Goal: Task Accomplishment & Management: Complete application form

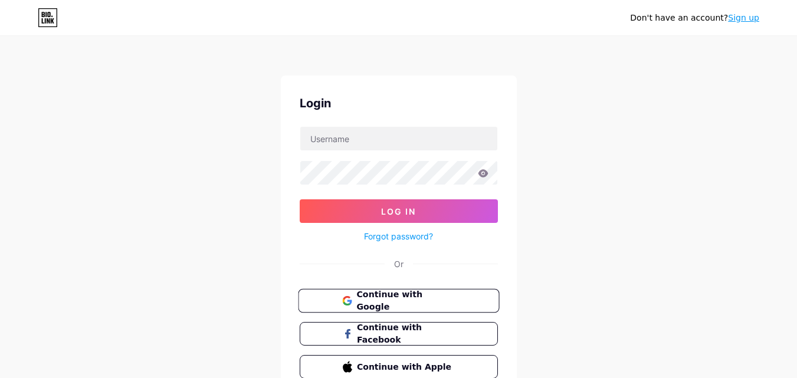
click at [399, 306] on span "Continue with Google" at bounding box center [405, 301] width 99 height 25
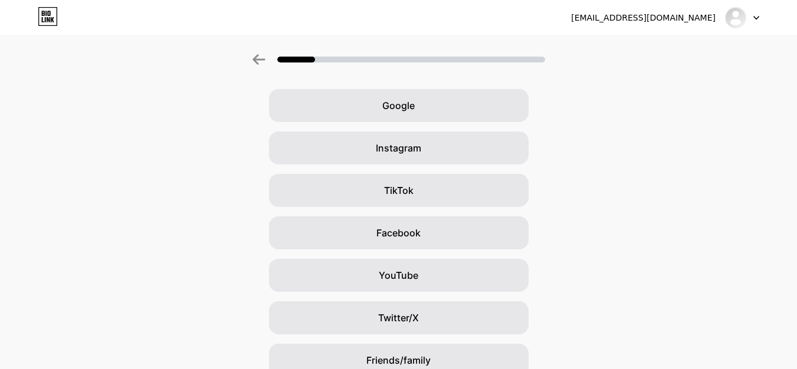
scroll to position [39, 0]
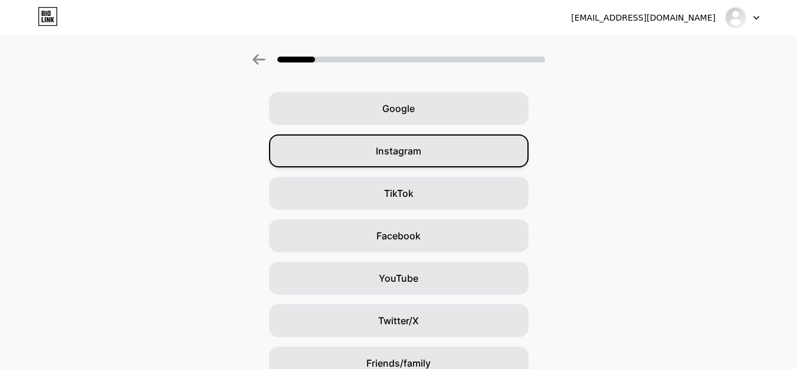
click at [521, 155] on div "Instagram" at bounding box center [399, 151] width 260 height 33
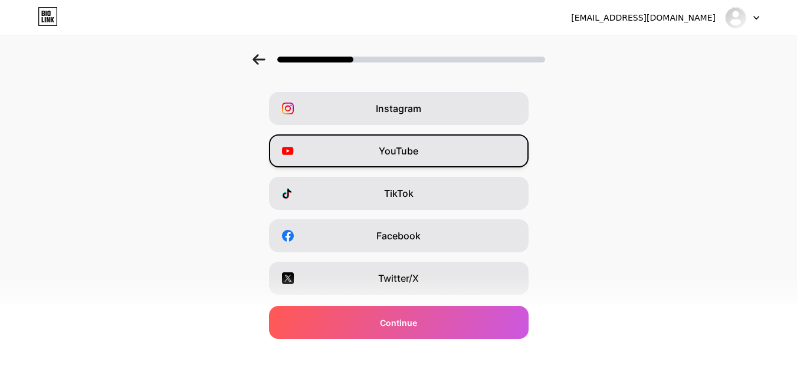
scroll to position [0, 0]
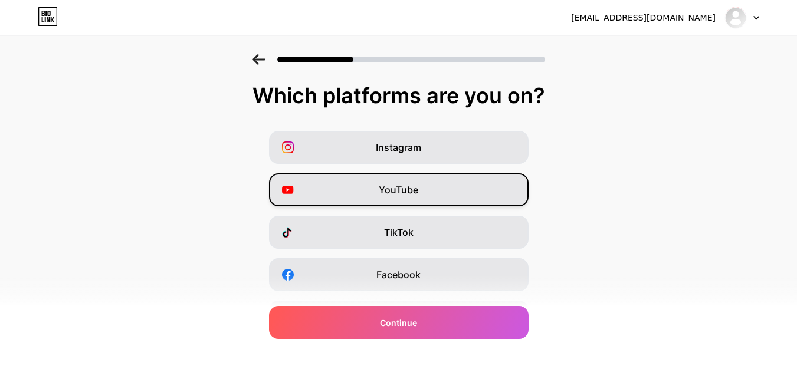
click at [480, 202] on div "YouTube" at bounding box center [399, 190] width 260 height 33
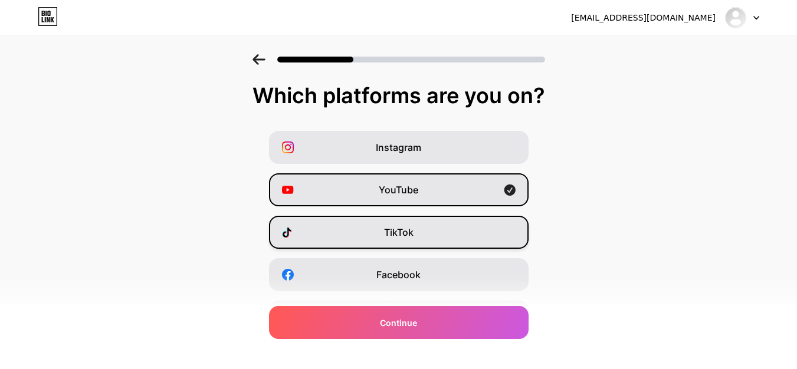
click at [435, 240] on div "TikTok" at bounding box center [399, 232] width 260 height 33
click at [506, 176] on div "YouTube" at bounding box center [399, 190] width 260 height 33
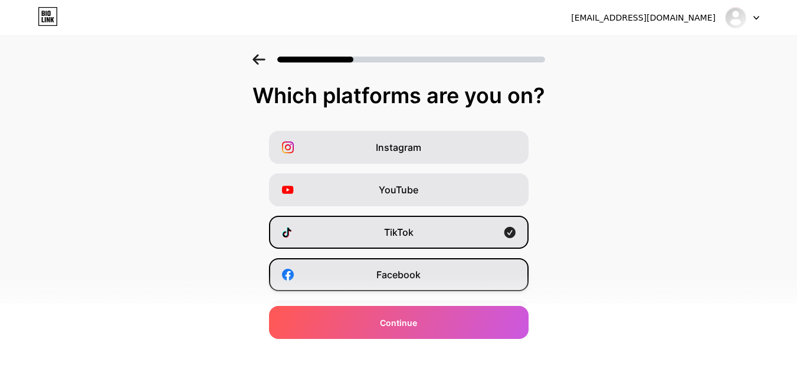
click at [482, 282] on div "Facebook" at bounding box center [399, 275] width 260 height 33
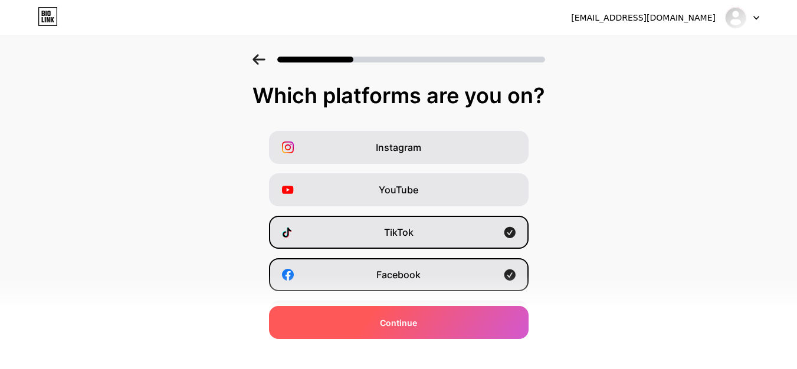
click at [480, 322] on div "Continue" at bounding box center [399, 322] width 260 height 33
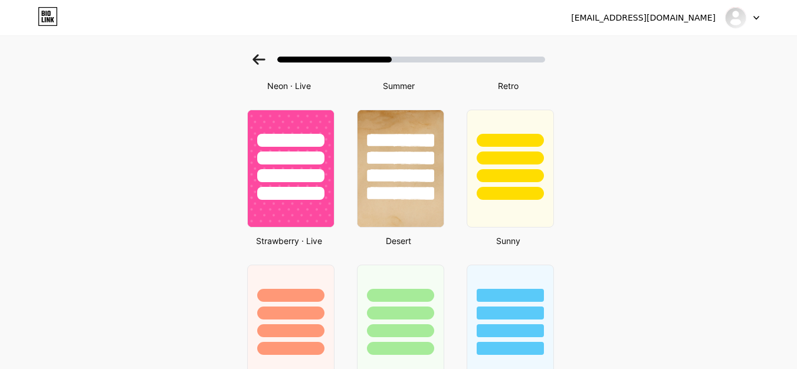
scroll to position [323, 0]
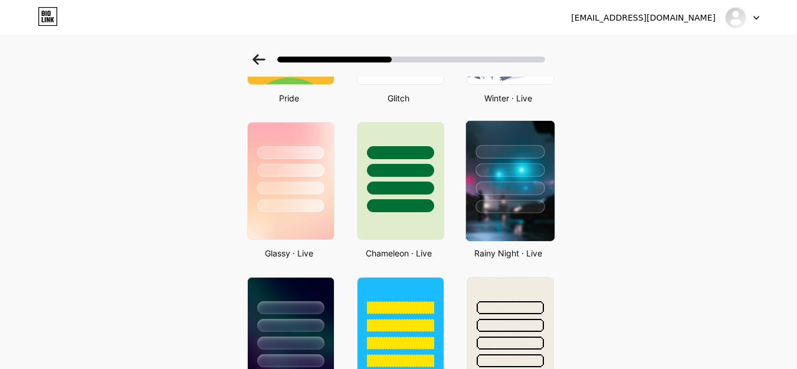
click at [518, 192] on div at bounding box center [510, 189] width 69 height 14
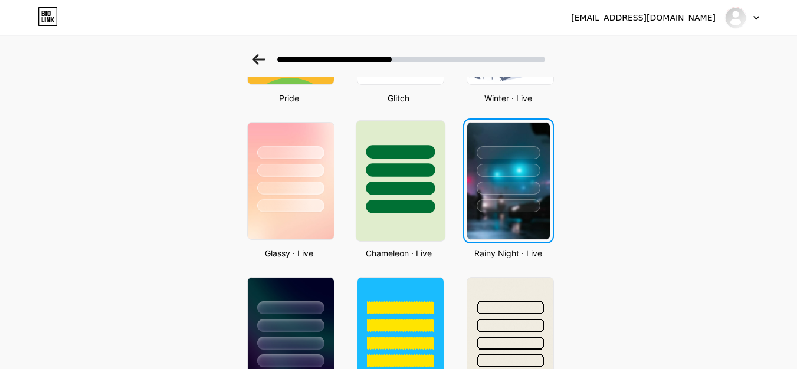
scroll to position [0, 0]
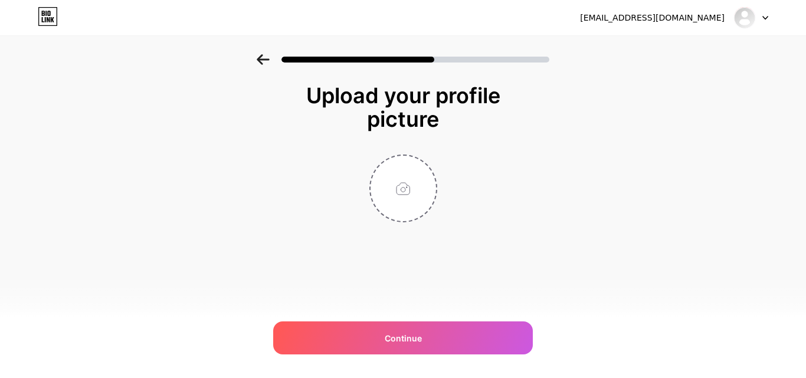
click at [263, 71] on div at bounding box center [403, 55] width 806 height 41
click at [411, 155] on div at bounding box center [403, 189] width 68 height 68
click at [399, 173] on input "file" at bounding box center [404, 189] width 66 height 66
click at [388, 212] on input "file" at bounding box center [404, 189] width 66 height 66
type input "C:\fakepath\anh-dai-dien-hai-yodyvn3-b3a8cf32-e08a-47fc-a741-71626aadc4de.jpg"
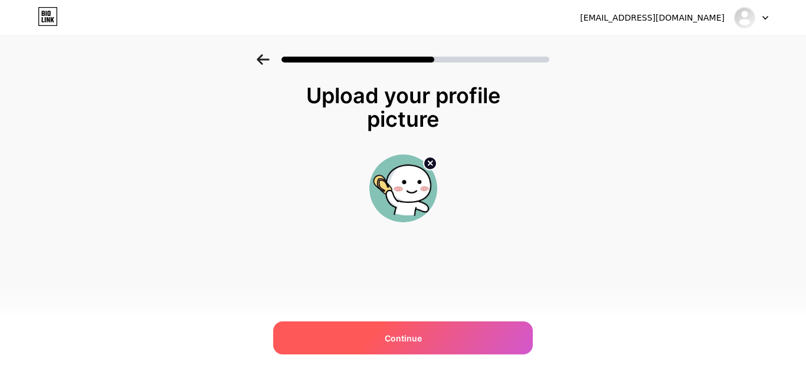
click at [410, 348] on div "Continue" at bounding box center [403, 338] width 260 height 33
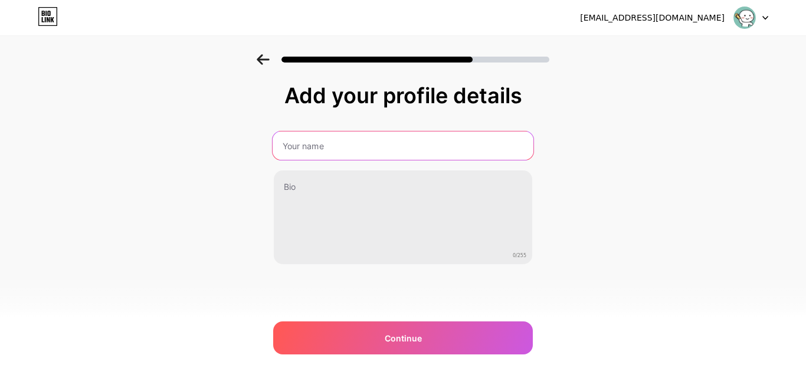
click at [442, 158] on input "text" at bounding box center [403, 146] width 261 height 28
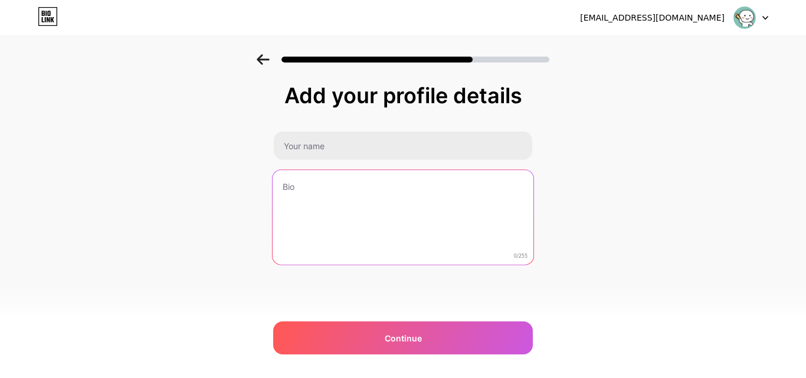
click at [283, 221] on textarea at bounding box center [403, 218] width 261 height 96
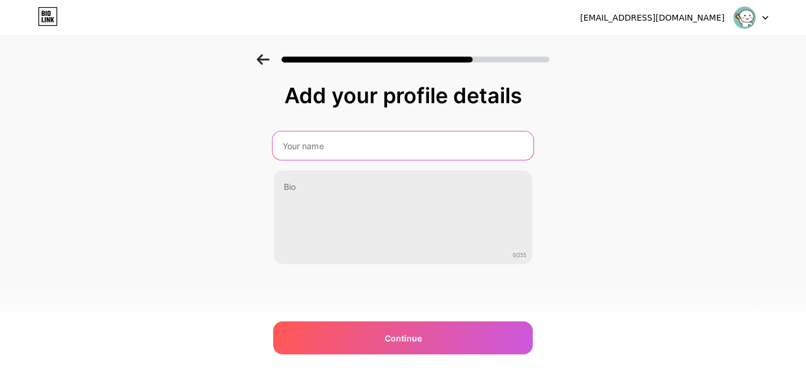
click at [387, 152] on input "text" at bounding box center [403, 146] width 261 height 28
type input "B"
type input "O"
type input "Ó"
type input "OS BOLAC"
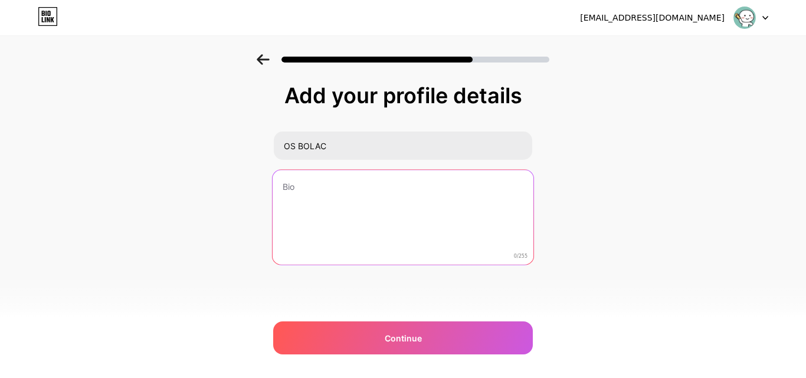
click at [376, 250] on textarea at bounding box center [403, 218] width 261 height 96
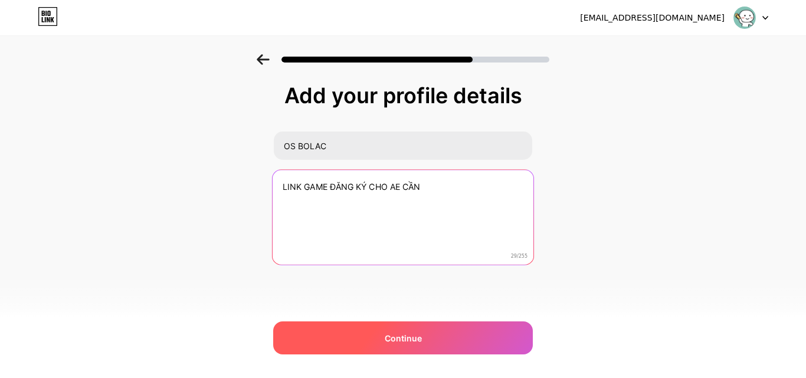
type textarea "LINK GAME ĐĂNG KÝ CHO AE CẦN"
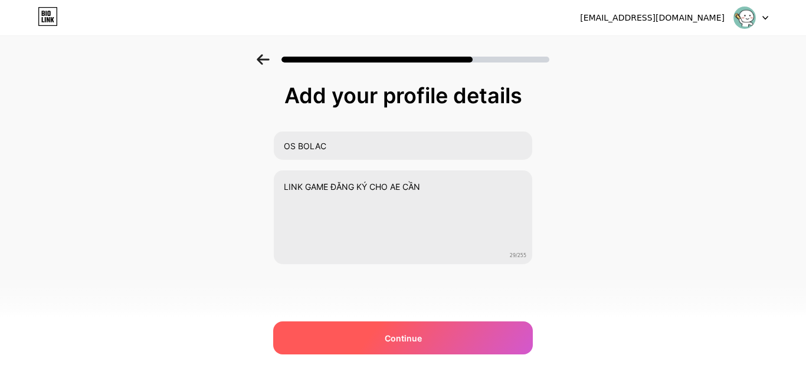
click at [387, 336] on span "Continue" at bounding box center [403, 338] width 37 height 12
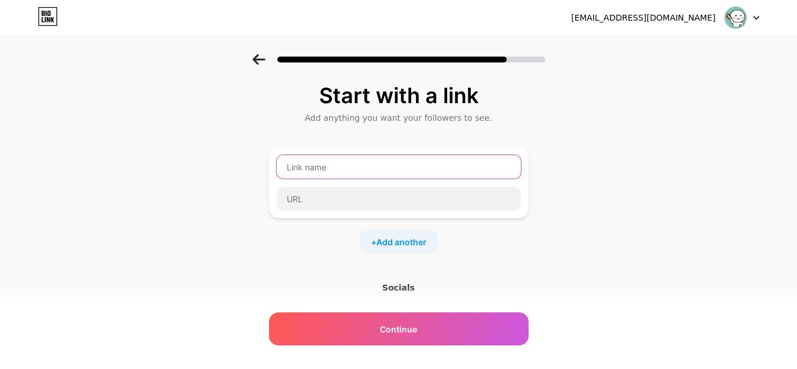
click at [490, 167] on input "text" at bounding box center [399, 167] width 244 height 24
click at [594, 214] on div "Start with a link Add anything you want your followers to see. + Add another So…" at bounding box center [398, 261] width 797 height 415
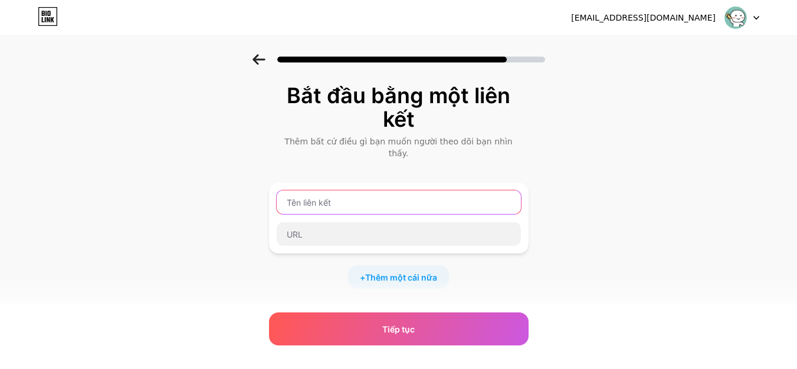
click at [446, 199] on input "text" at bounding box center [399, 203] width 244 height 24
click at [262, 56] on icon at bounding box center [259, 59] width 12 height 11
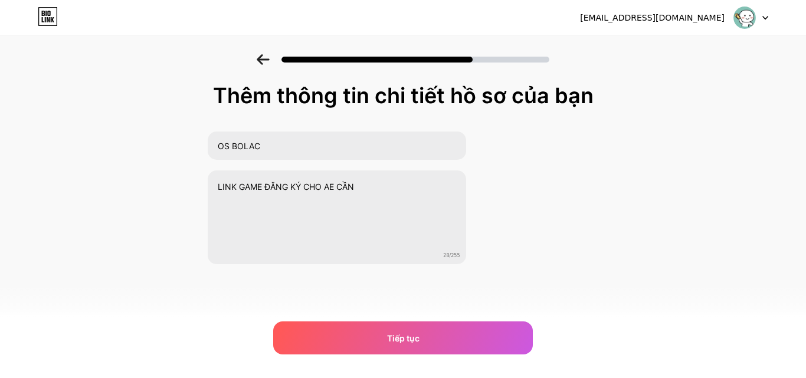
click at [431, 321] on div "Thêm thông tin chi tiết hồ sơ của bạn OS BOLAC LINK GAME ĐĂNG KÝ CHO AE CẦN 28/…" at bounding box center [403, 204] width 392 height 240
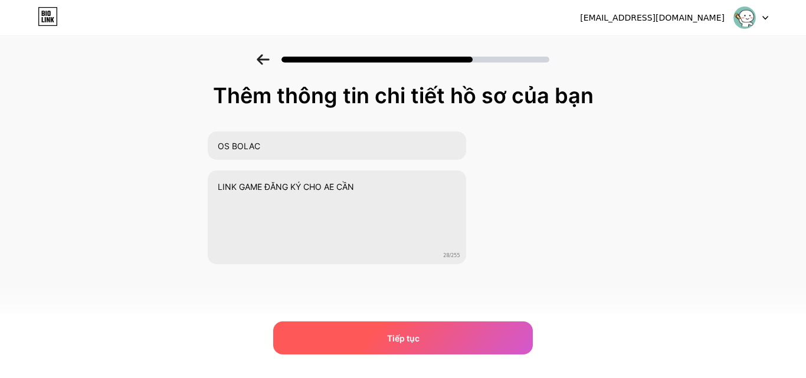
click at [439, 339] on div "Tiếp tục" at bounding box center [403, 338] width 260 height 33
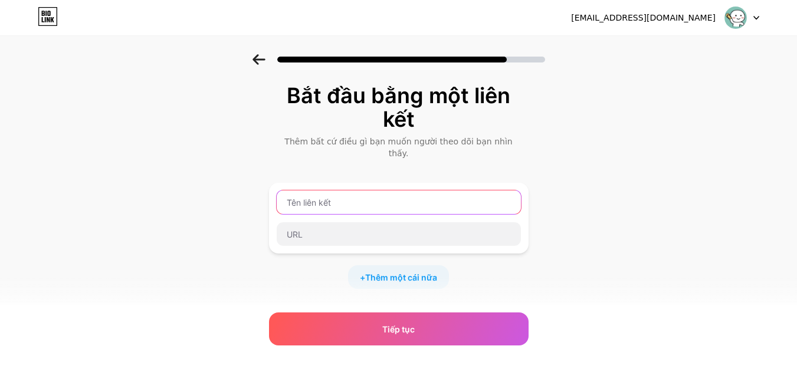
click at [450, 194] on input "text" at bounding box center [399, 203] width 244 height 24
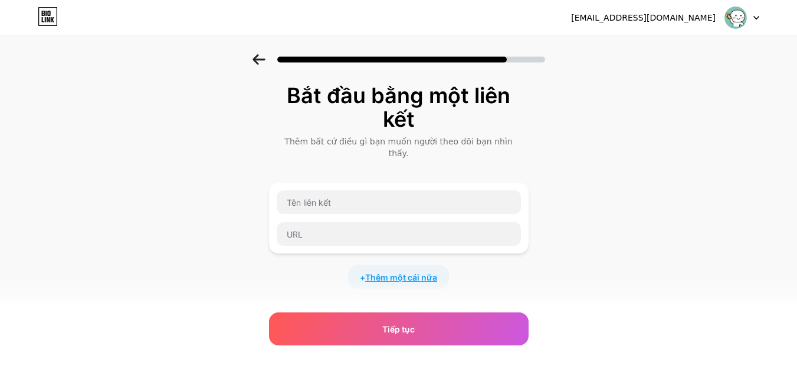
click at [416, 273] on font "Thêm một cái nữa" at bounding box center [401, 278] width 72 height 10
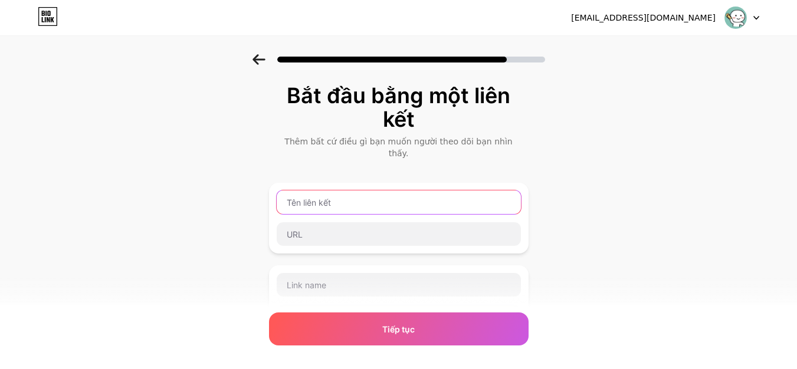
click at [417, 196] on input "text" at bounding box center [399, 203] width 244 height 24
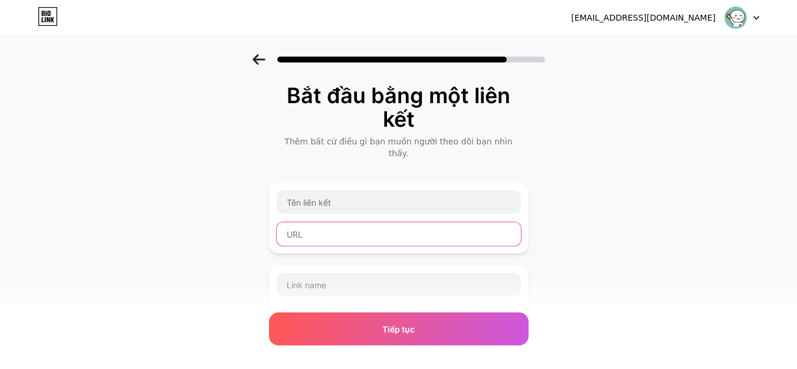
click at [394, 223] on input "text" at bounding box center [399, 235] width 244 height 24
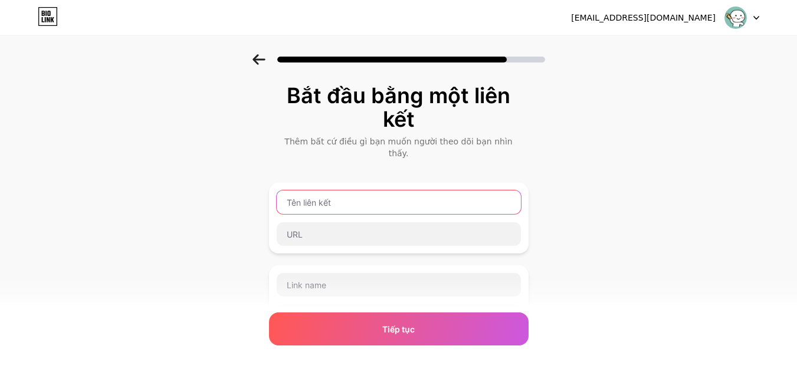
click at [402, 199] on input "text" at bounding box center [399, 203] width 244 height 24
paste input "[URL][DOMAIN_NAME]"
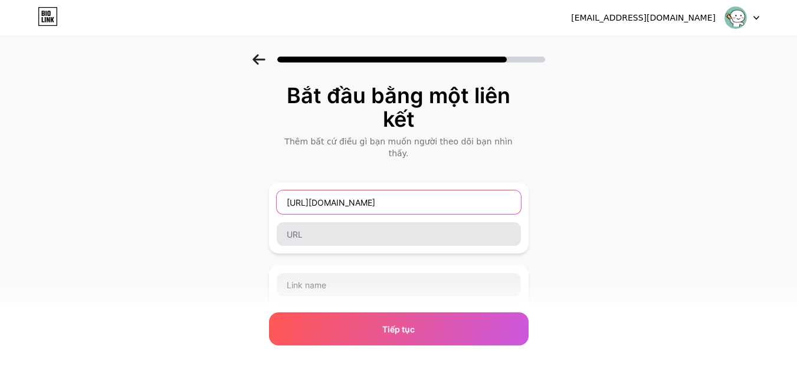
type input "[URL][DOMAIN_NAME]"
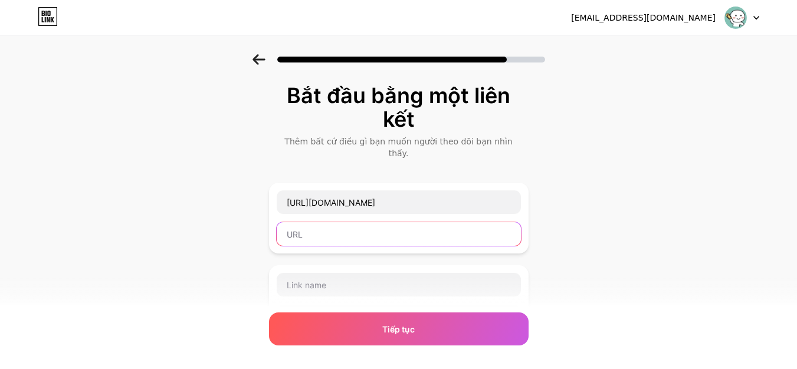
click at [374, 226] on input "text" at bounding box center [399, 235] width 244 height 24
click at [388, 253] on div "[URL][DOMAIN_NAME] + Thêm một cái nữa" at bounding box center [399, 277] width 260 height 189
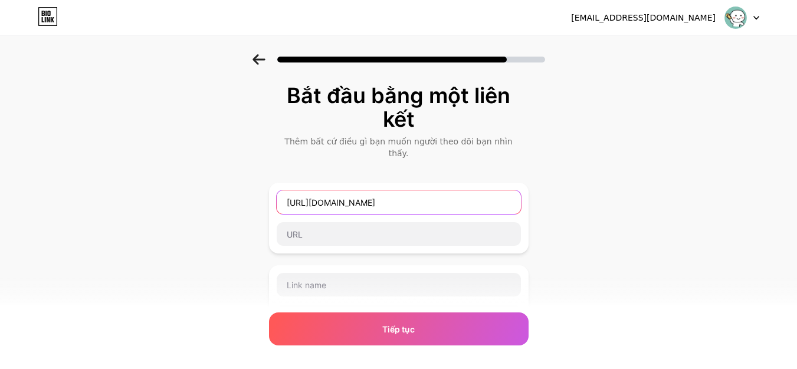
click at [500, 191] on input "[URL][DOMAIN_NAME]" at bounding box center [399, 203] width 244 height 24
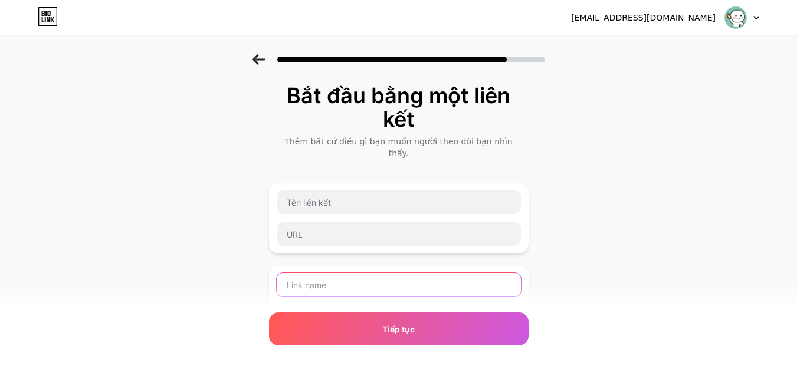
click at [378, 276] on input "text" at bounding box center [399, 285] width 244 height 24
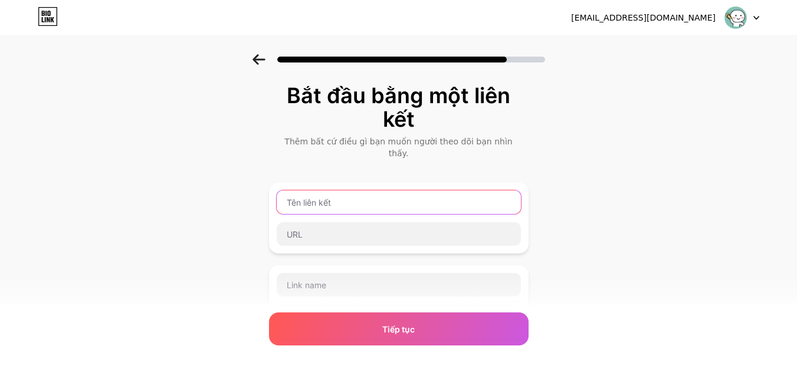
click at [378, 194] on input "text" at bounding box center [399, 203] width 244 height 24
click at [375, 183] on div at bounding box center [399, 218] width 260 height 71
click at [371, 191] on input "text" at bounding box center [399, 203] width 244 height 24
click at [350, 191] on input "text" at bounding box center [399, 203] width 244 height 24
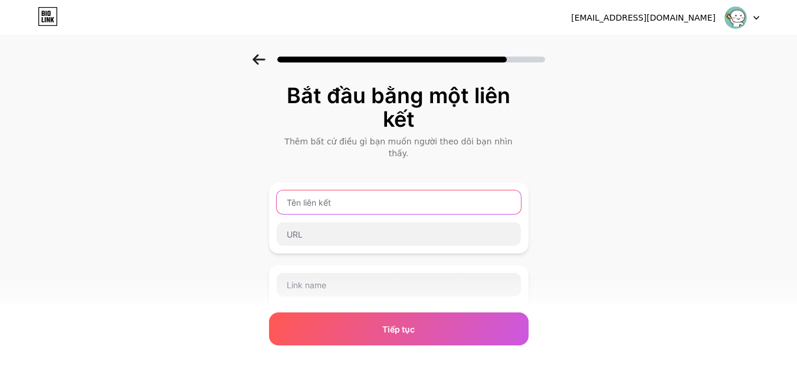
click at [350, 191] on input "text" at bounding box center [399, 203] width 244 height 24
